Goal: Task Accomplishment & Management: Manage account settings

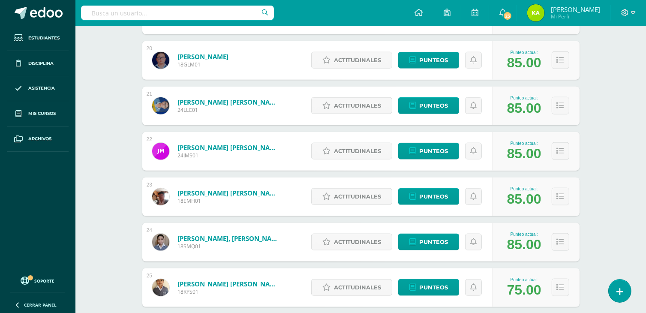
scroll to position [1283, 0]
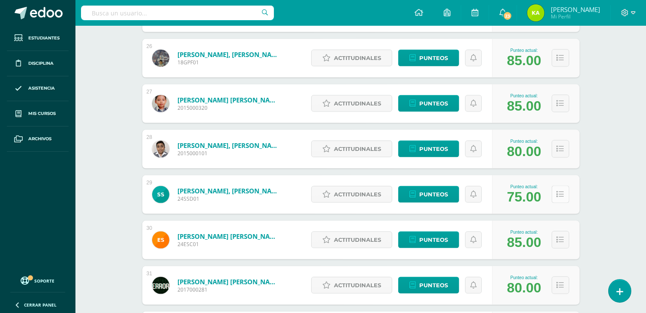
click at [561, 194] on icon at bounding box center [560, 194] width 7 height 7
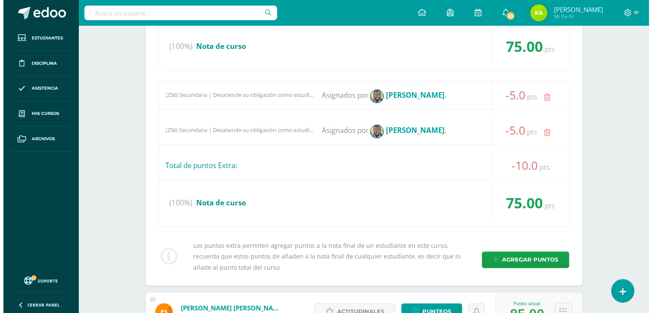
scroll to position [1583, 0]
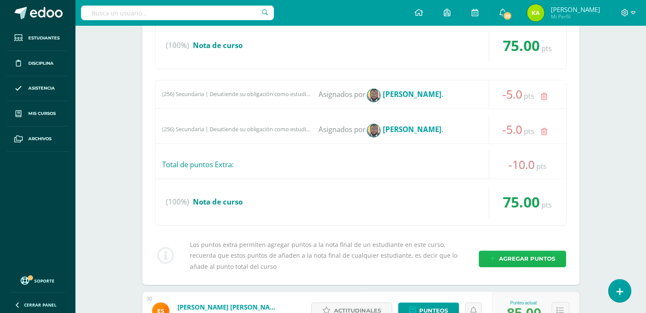
click at [533, 254] on span "Agregar puntos" at bounding box center [527, 259] width 56 height 16
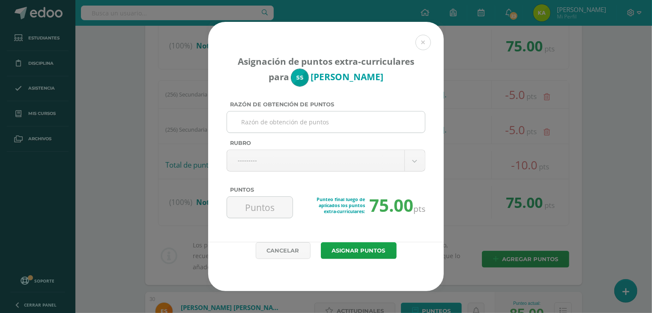
click at [289, 123] on input "Razón de obtención de puntos" at bounding box center [326, 121] width 191 height 21
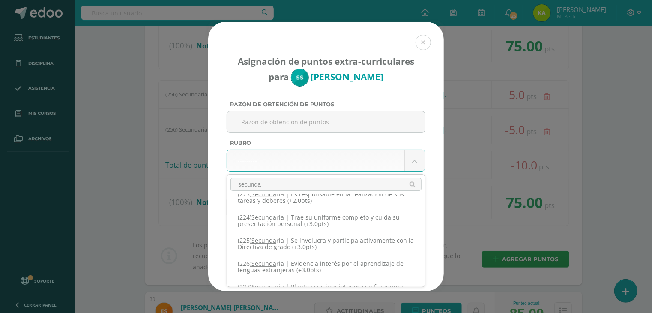
scroll to position [46, 0]
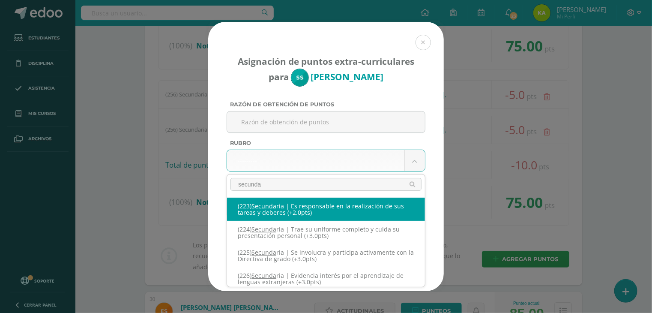
type input "secunda"
select select "254"
type input "2"
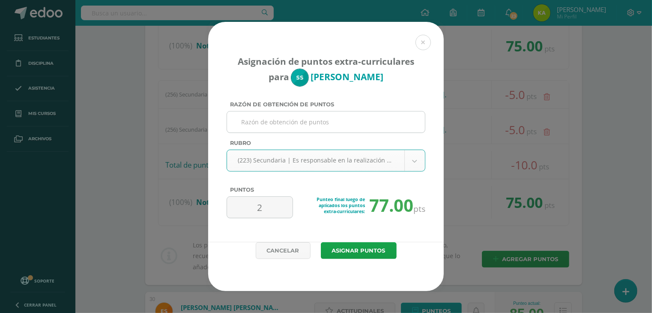
click at [262, 128] on input "Razón de obtención de puntos" at bounding box center [326, 121] width 191 height 21
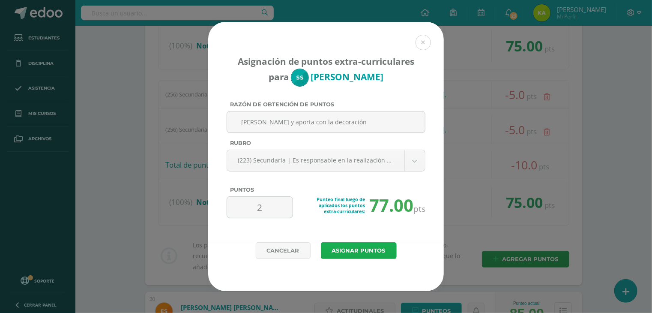
type input "Colabora y aporta con la decoración"
click at [375, 252] on button "Asignar puntos" at bounding box center [359, 250] width 76 height 17
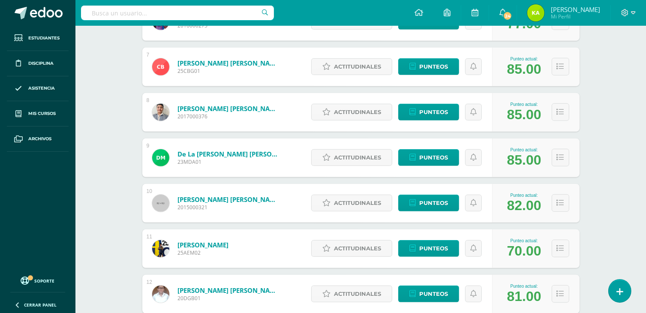
scroll to position [460, 0]
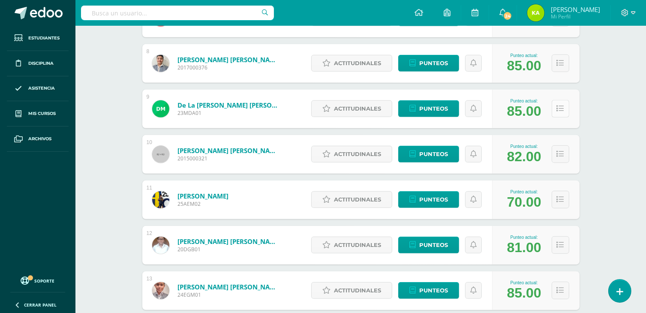
click at [560, 110] on icon at bounding box center [560, 108] width 7 height 7
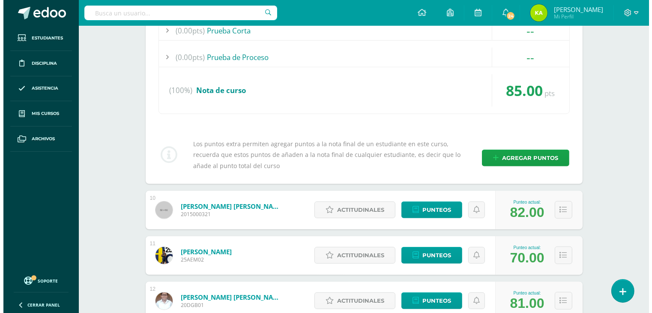
scroll to position [632, 0]
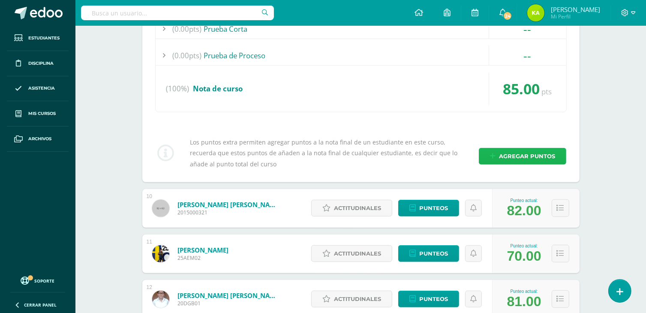
click at [548, 156] on span "Agregar puntos" at bounding box center [527, 156] width 56 height 16
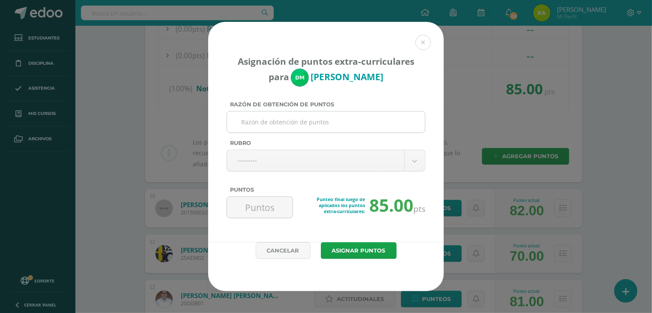
click at [267, 124] on input "Razón de obtención de puntos" at bounding box center [326, 121] width 191 height 21
type input "2"
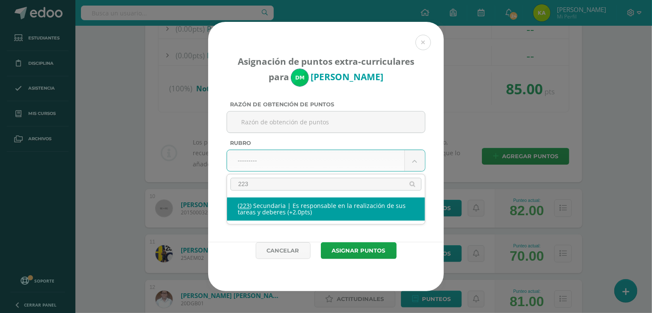
type input "223"
select select "254"
type input "2"
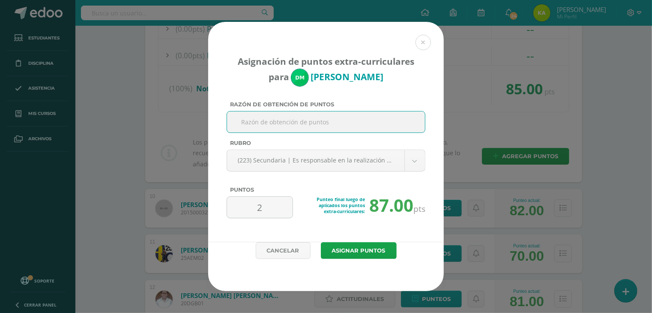
click at [272, 122] on input "Razón de obtención de puntos" at bounding box center [326, 121] width 191 height 21
type input "V"
type input "Colabora y aporta con la decoración de septiembre"
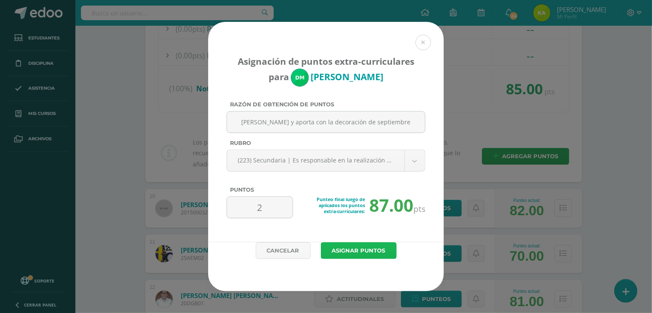
click at [369, 245] on button "Asignar puntos" at bounding box center [359, 250] width 76 height 17
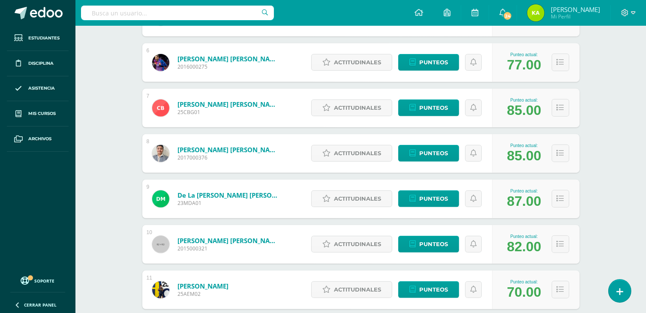
scroll to position [386, 0]
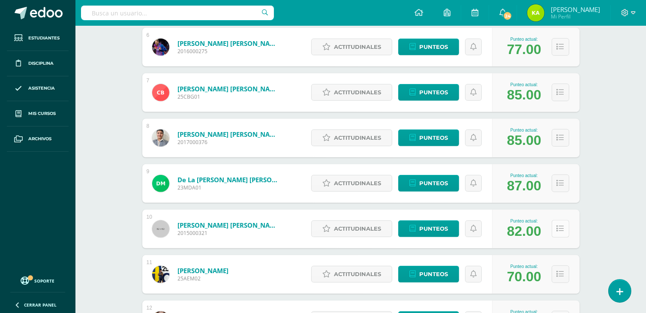
click at [567, 227] on button at bounding box center [560, 229] width 18 height 18
click at [560, 143] on button at bounding box center [560, 138] width 18 height 18
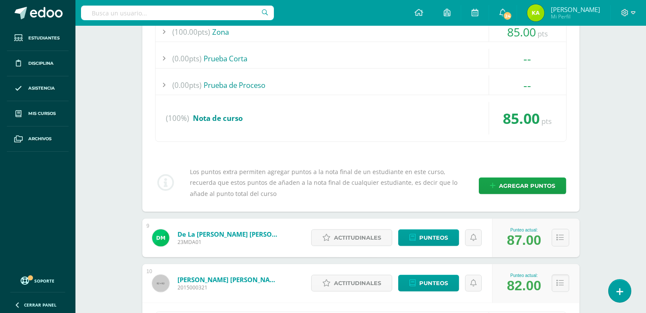
scroll to position [557, 0]
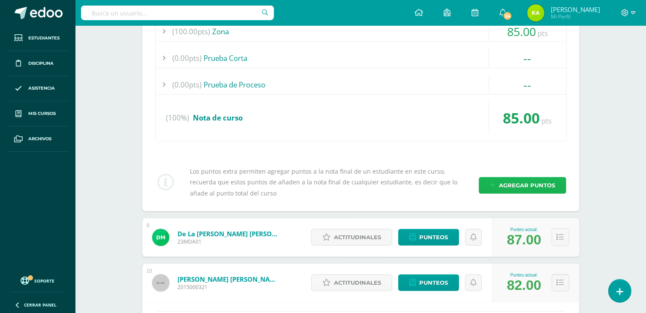
click at [530, 187] on span "Agregar puntos" at bounding box center [527, 185] width 56 height 16
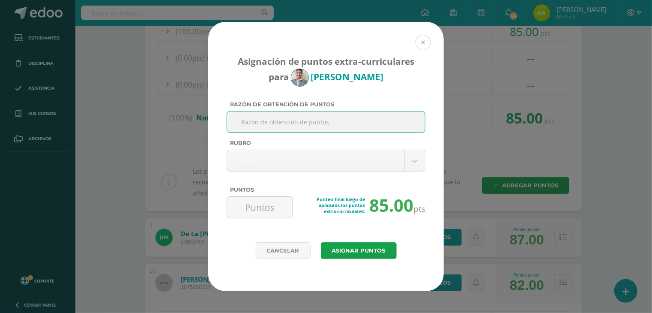
click at [418, 40] on button at bounding box center [423, 42] width 15 height 15
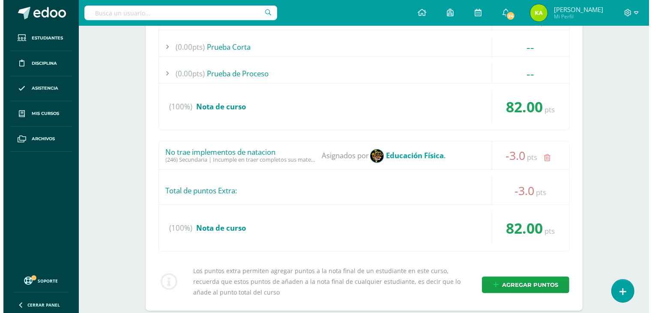
scroll to position [900, 0]
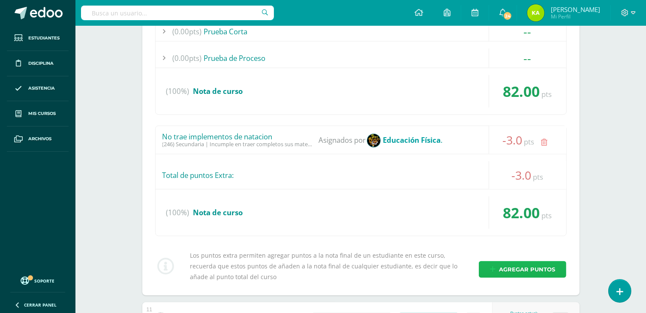
click at [525, 266] on span "Agregar puntos" at bounding box center [527, 269] width 56 height 16
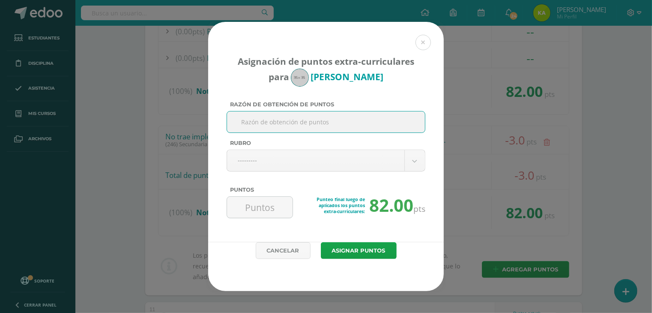
click at [302, 126] on input "Razón de obtención de puntos" at bounding box center [326, 121] width 191 height 21
type input "Colabora con el oratorio"
click at [287, 156] on body "Asignación de puntos extra-curriculares para Diego Diéguez Razón de obtención d…" at bounding box center [326, 271] width 652 height 2342
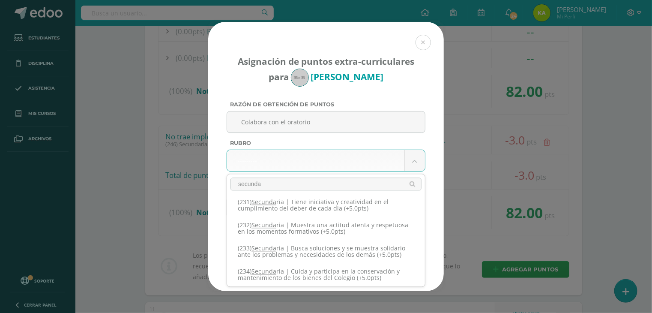
scroll to position [257, 0]
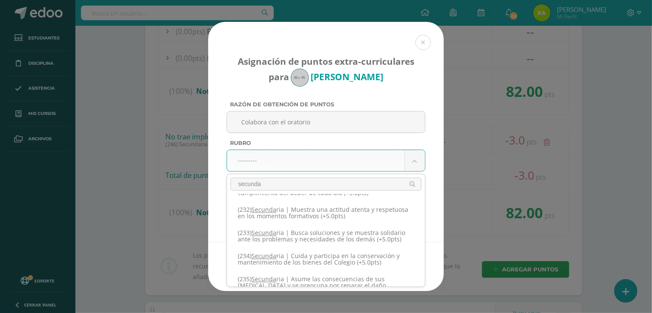
type input "secunda"
select select "264"
type input "5"
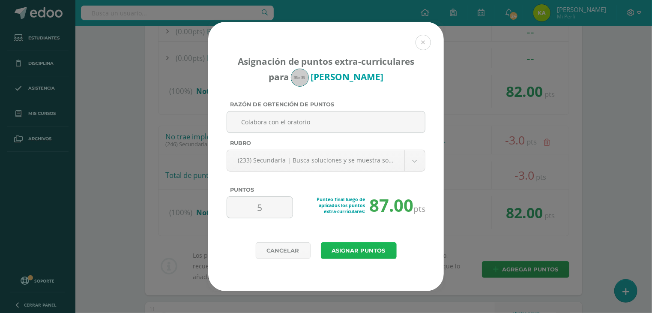
click at [355, 248] on button "Asignar puntos" at bounding box center [359, 250] width 76 height 17
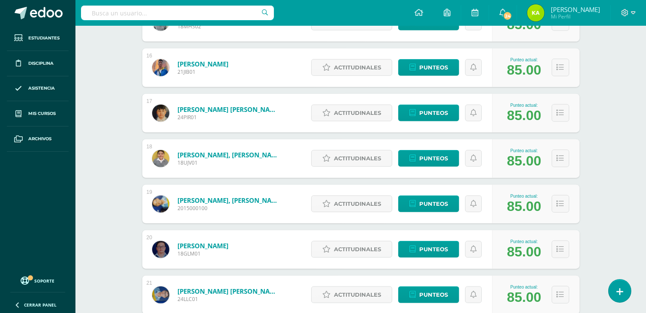
scroll to position [857, 0]
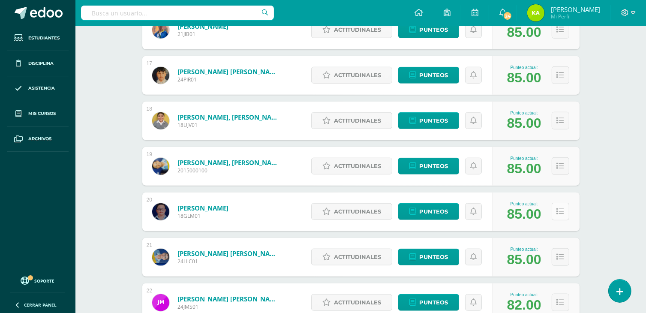
click at [557, 212] on icon at bounding box center [560, 211] width 7 height 7
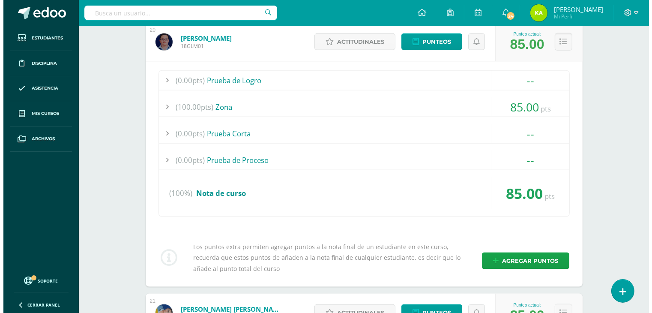
scroll to position [1028, 0]
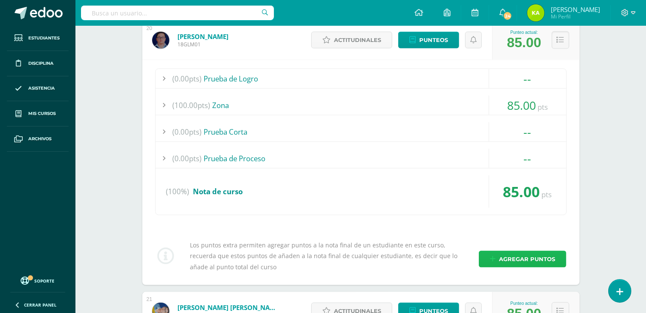
click at [528, 257] on span "Agregar puntos" at bounding box center [527, 259] width 56 height 16
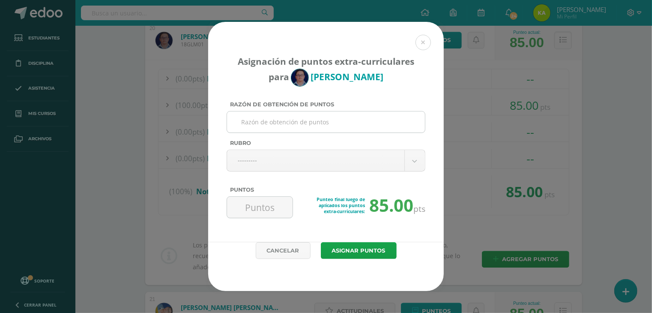
click at [282, 125] on input "Razón de obtención de puntos" at bounding box center [326, 121] width 191 height 21
type input "l"
type input "Colabora con la decoración"
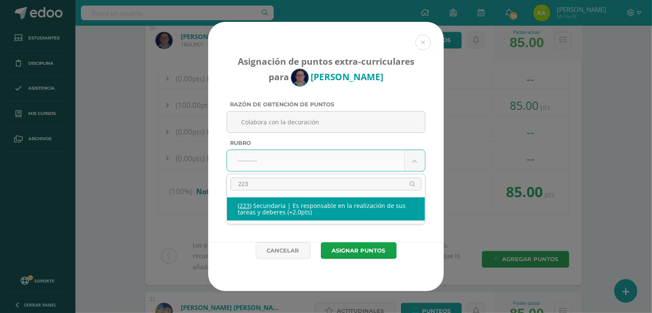
type input "223"
select select "254"
type input "2"
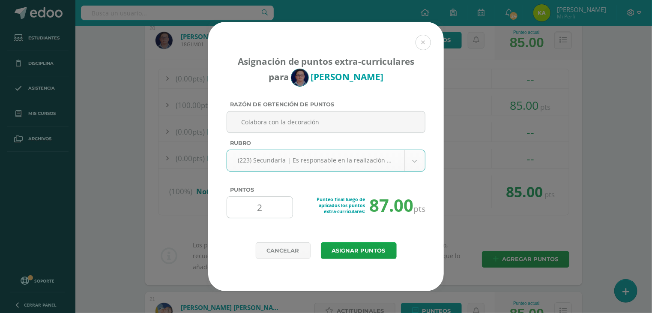
click at [264, 209] on input "2" at bounding box center [260, 207] width 59 height 21
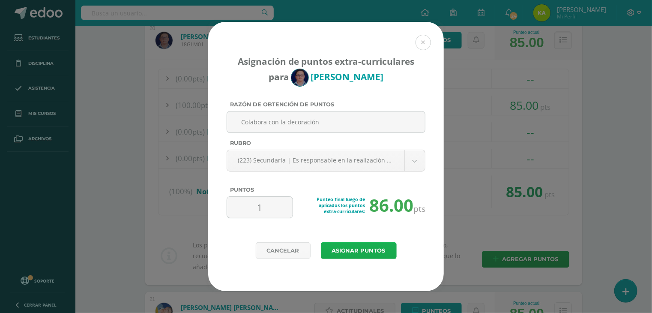
type input "1"
click at [347, 247] on button "Asignar puntos" at bounding box center [359, 250] width 76 height 17
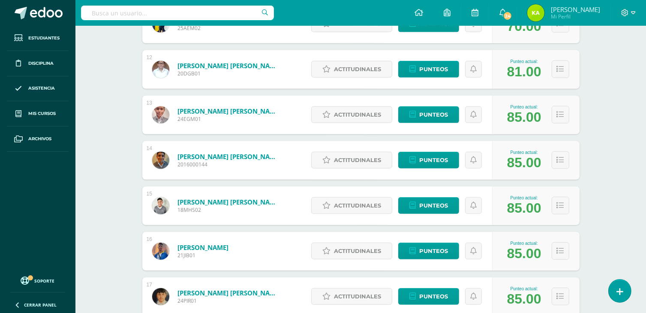
scroll to position [632, 0]
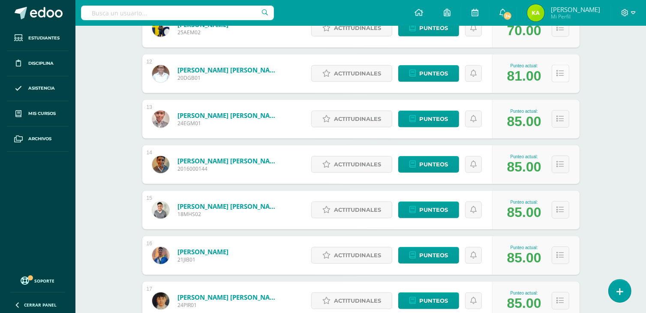
click at [563, 70] on button at bounding box center [560, 74] width 18 height 18
click at [559, 76] on icon at bounding box center [560, 73] width 7 height 7
click at [562, 75] on icon at bounding box center [560, 73] width 7 height 7
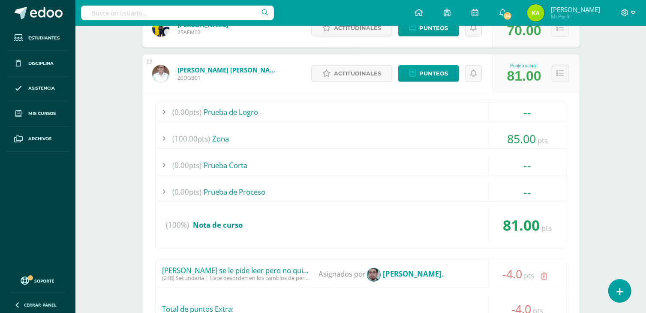
scroll to position [503, 0]
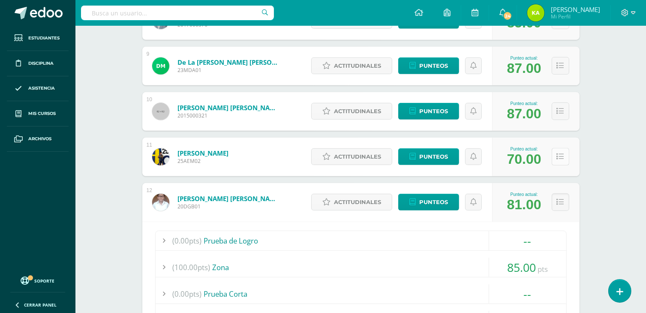
click at [557, 154] on icon at bounding box center [560, 156] width 7 height 7
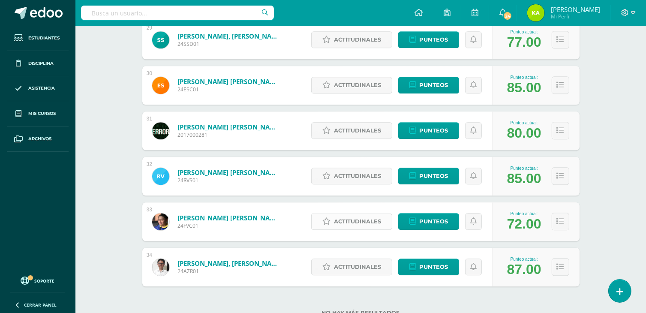
scroll to position [2129, 0]
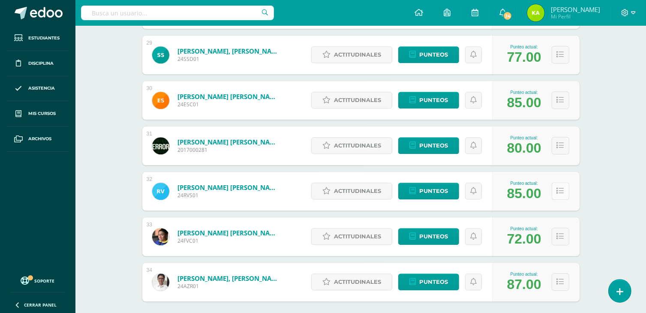
click at [564, 183] on button at bounding box center [560, 191] width 18 height 18
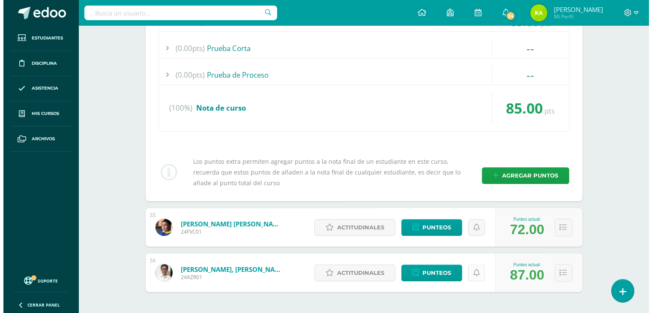
scroll to position [2397, 0]
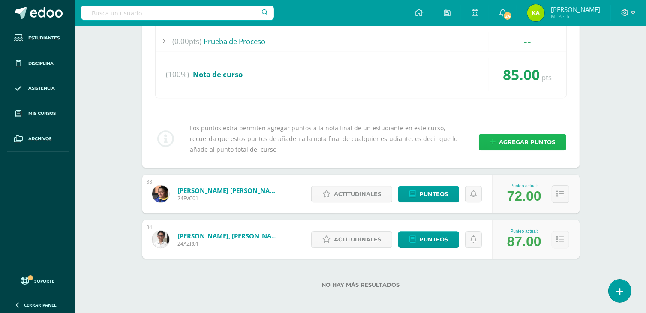
click at [527, 135] on span "Agregar puntos" at bounding box center [527, 142] width 56 height 16
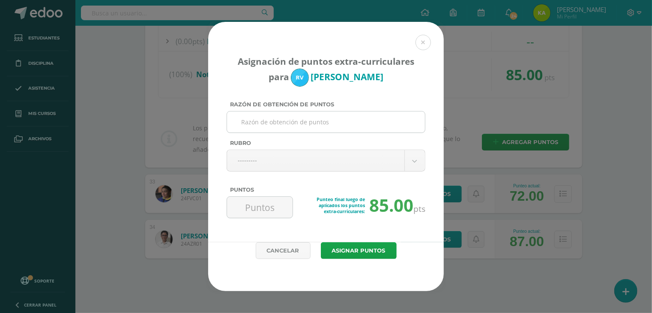
click at [323, 126] on input "Razón de obtención de puntos" at bounding box center [326, 121] width 191 height 21
type input "2"
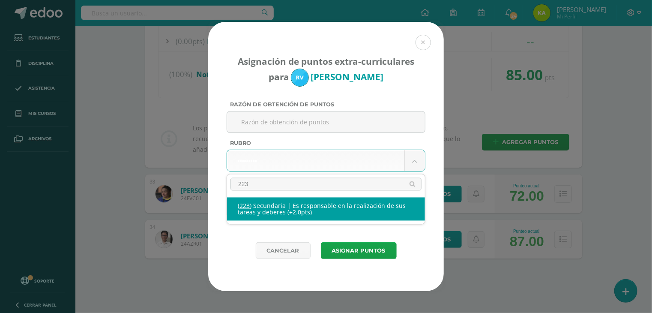
type input "223"
select select "254"
type input "2"
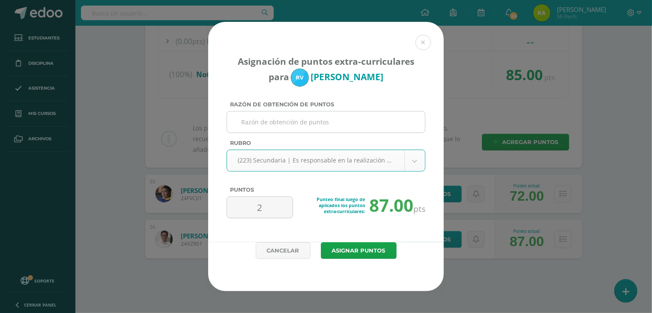
click at [259, 123] on input "Razón de obtención de puntos" at bounding box center [326, 121] width 191 height 21
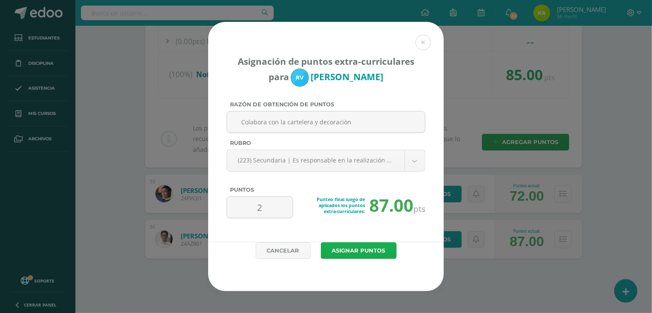
type input "Colabora con la cartelera y decoraciòn"
click at [375, 255] on button "Asignar puntos" at bounding box center [359, 250] width 76 height 17
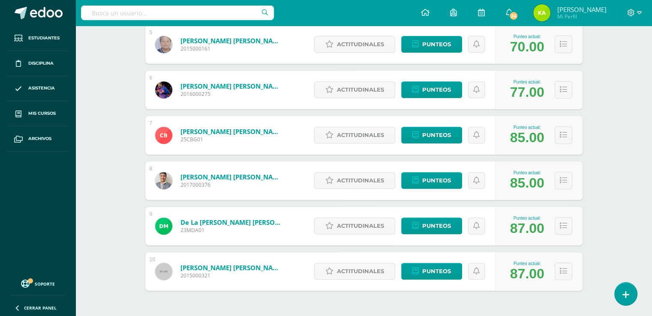
scroll to position [371, 0]
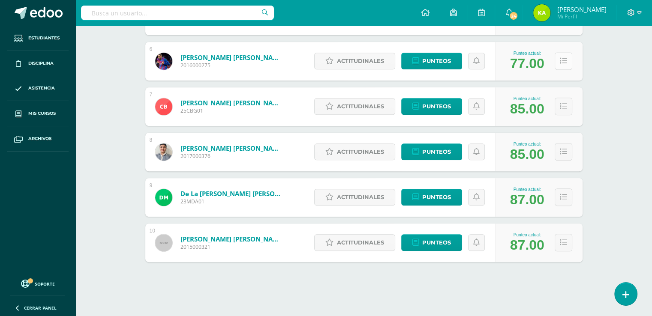
click at [560, 64] on icon at bounding box center [563, 60] width 7 height 7
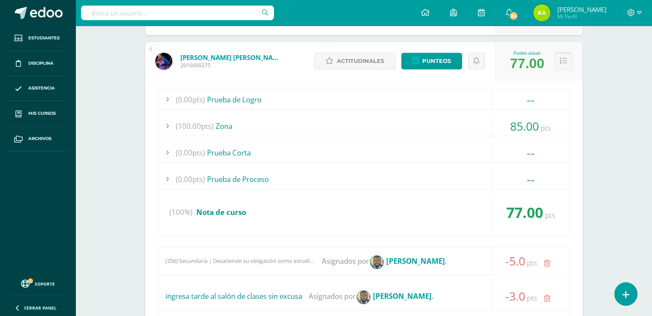
click at [560, 64] on icon at bounding box center [563, 60] width 7 height 7
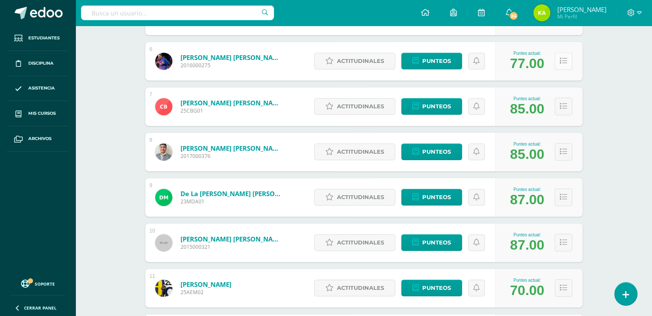
click at [560, 64] on icon at bounding box center [563, 60] width 7 height 7
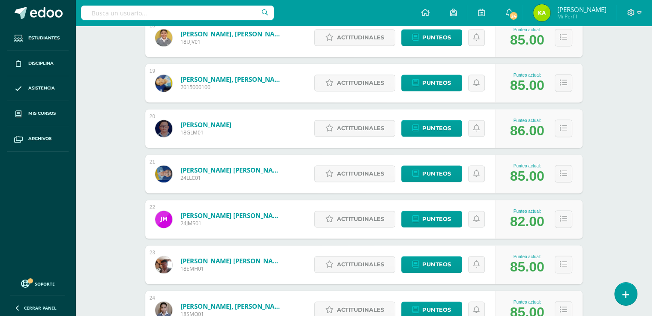
scroll to position [1357, 0]
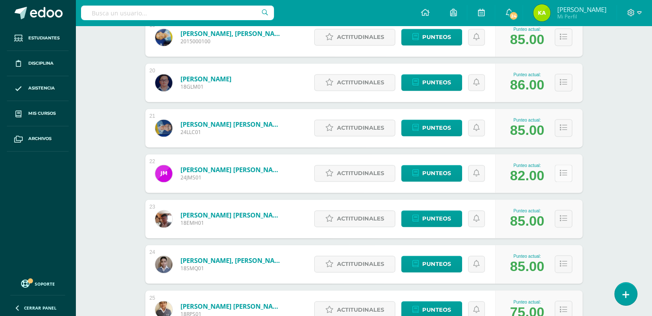
click at [560, 174] on icon at bounding box center [563, 173] width 7 height 7
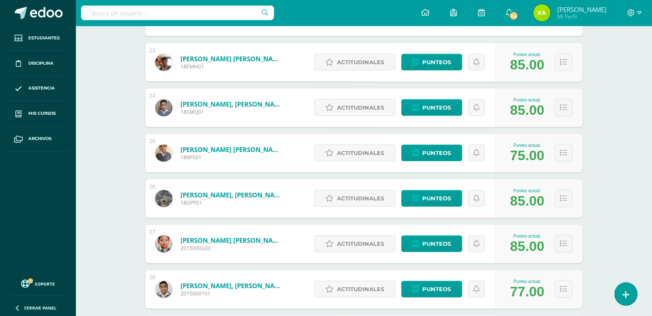
scroll to position [1914, 0]
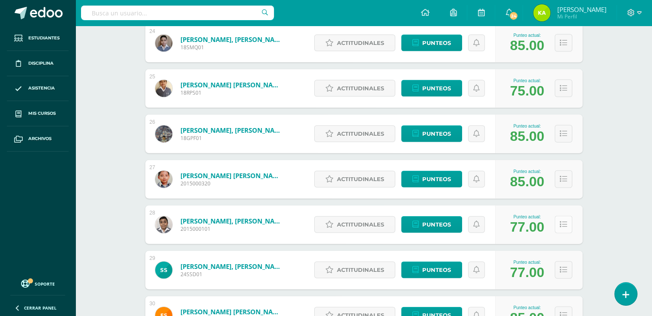
click at [563, 217] on button at bounding box center [563, 225] width 18 height 18
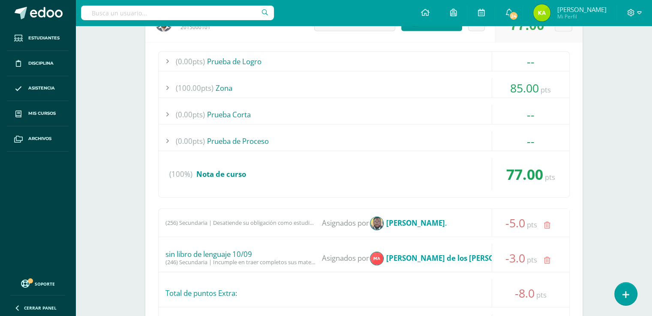
scroll to position [2171, 0]
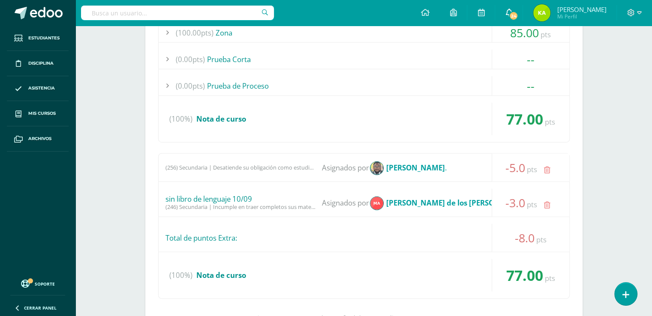
click at [518, 19] on span "24" at bounding box center [513, 15] width 9 height 9
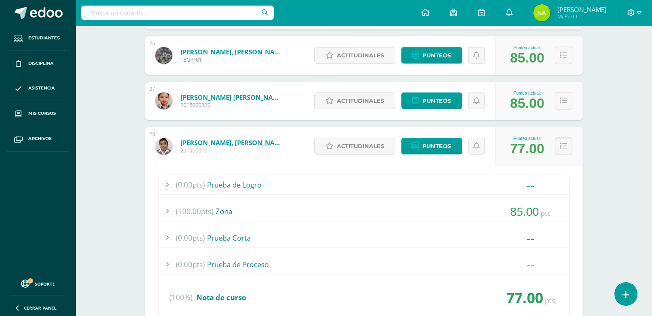
scroll to position [2042, 0]
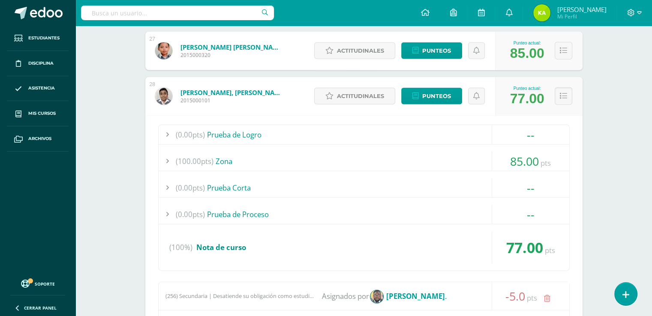
click at [374, 163] on div "(100.00pts) Zona" at bounding box center [364, 161] width 410 height 19
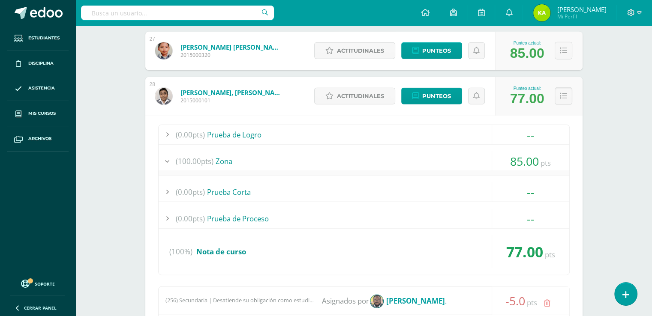
click at [374, 163] on div "(100.00pts) Zona" at bounding box center [364, 161] width 410 height 19
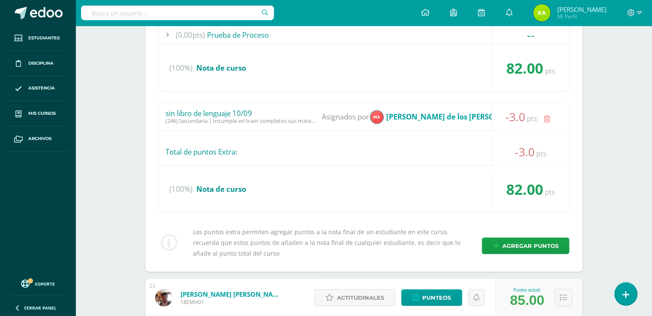
scroll to position [1443, 0]
